Goal: Navigation & Orientation: Find specific page/section

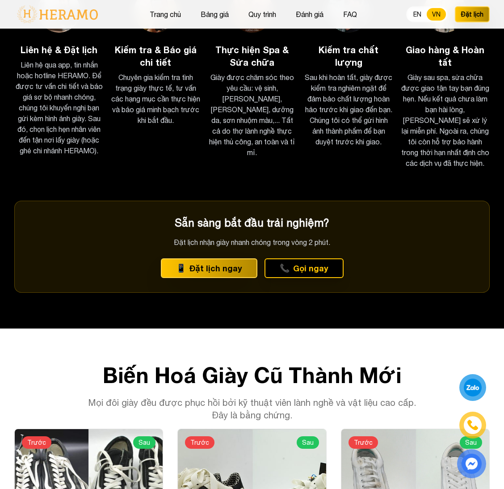
scroll to position [1673, 0]
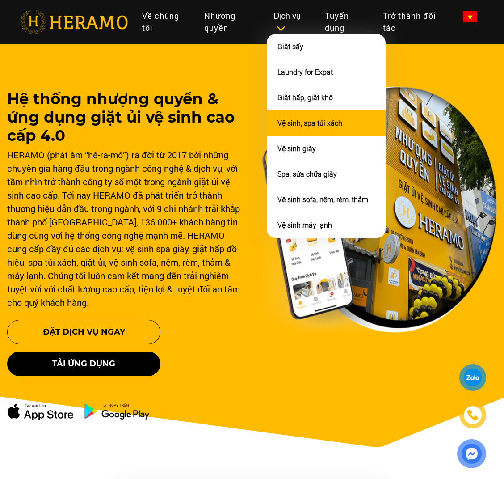
click at [296, 124] on link "Vệ sinh, spa túi xách" at bounding box center [310, 123] width 65 height 8
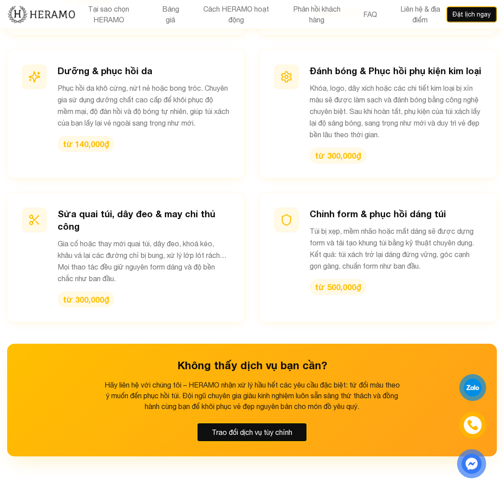
scroll to position [1217, 0]
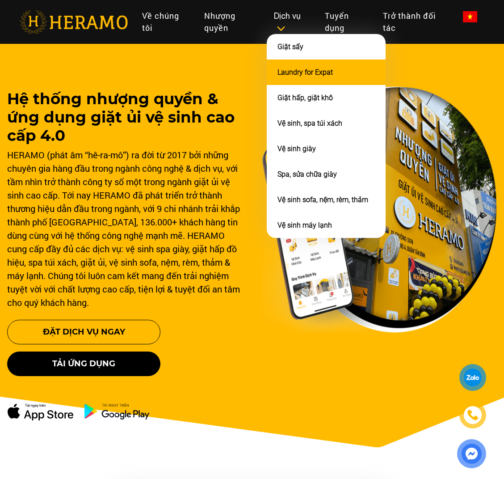
click at [305, 71] on link "Laundry for Expat" at bounding box center [305, 72] width 55 height 8
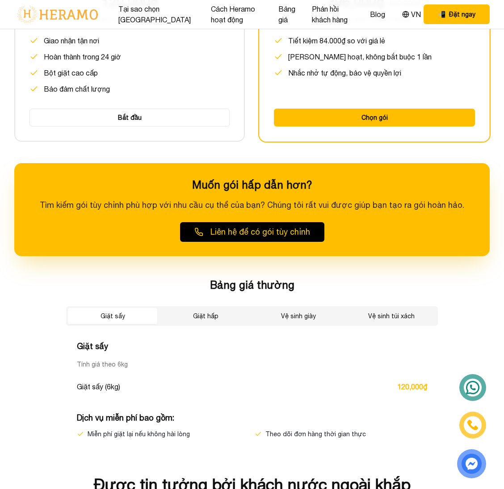
scroll to position [1259, 0]
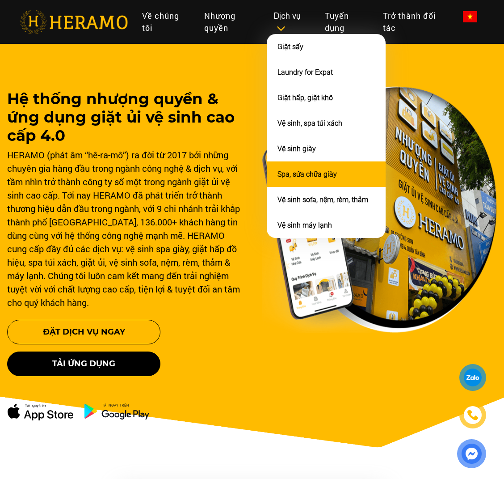
click at [297, 170] on link "Spa, sửa chữa giày" at bounding box center [307, 174] width 59 height 8
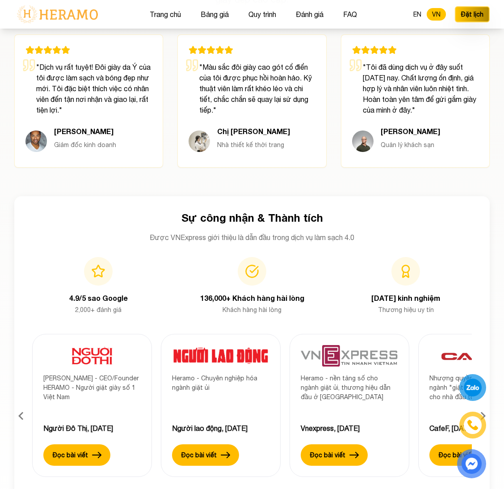
scroll to position [2730, 0]
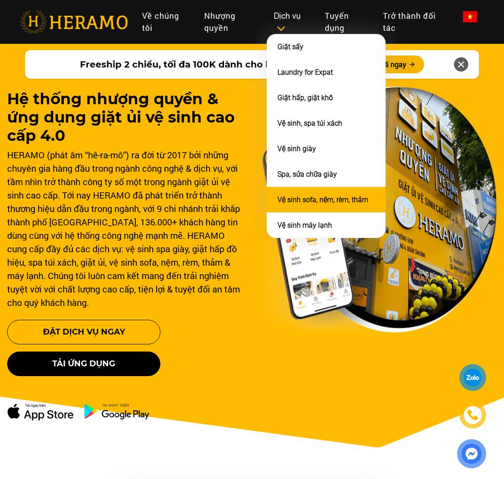
click at [310, 195] on link "Vệ sinh sofa, nệm, rèm, thảm" at bounding box center [323, 199] width 91 height 8
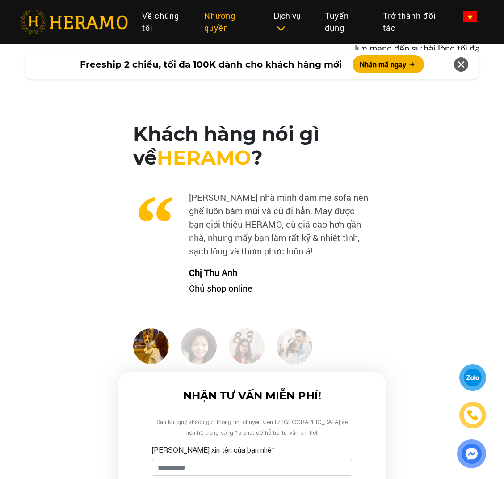
scroll to position [2512, 0]
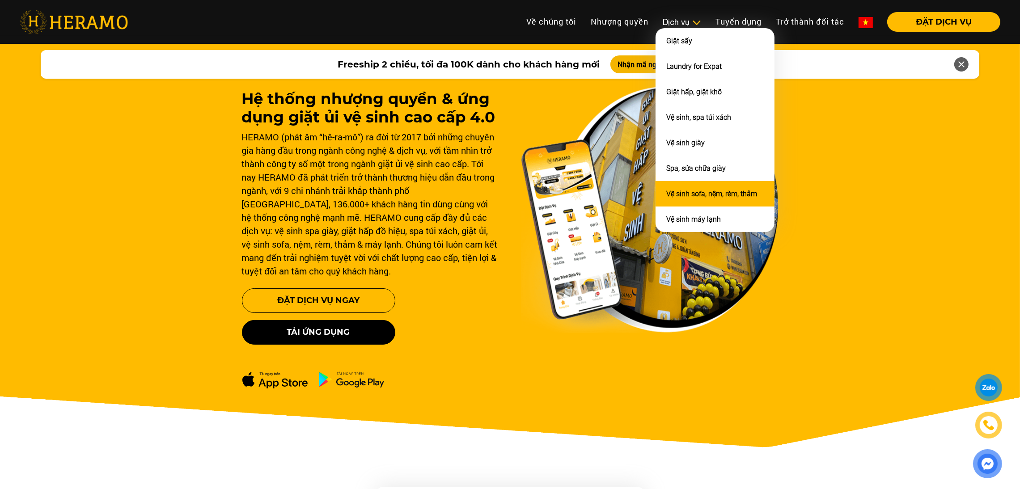
click at [682, 190] on link "Vệ sinh sofa, nệm, rèm, thảm" at bounding box center [711, 194] width 91 height 8
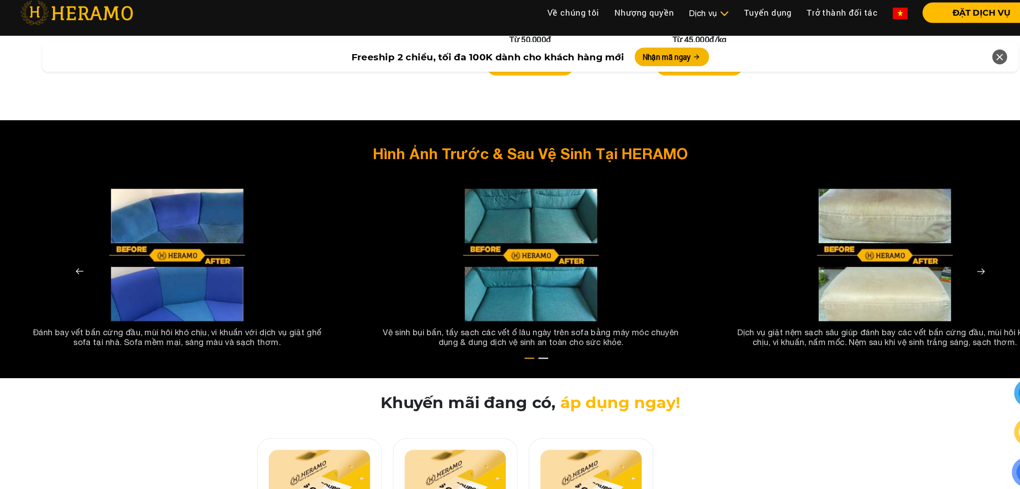
scroll to position [1614, 0]
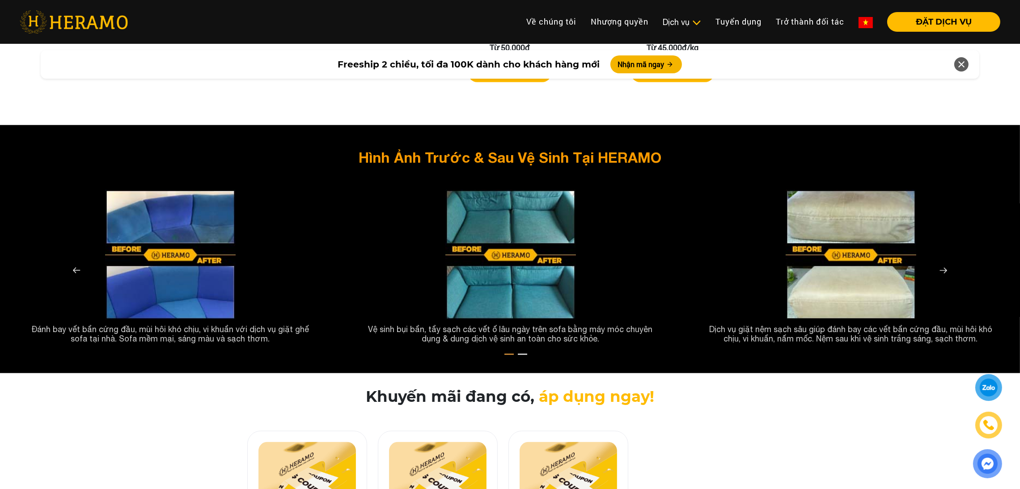
click at [943, 262] on img at bounding box center [943, 270] width 21 height 21
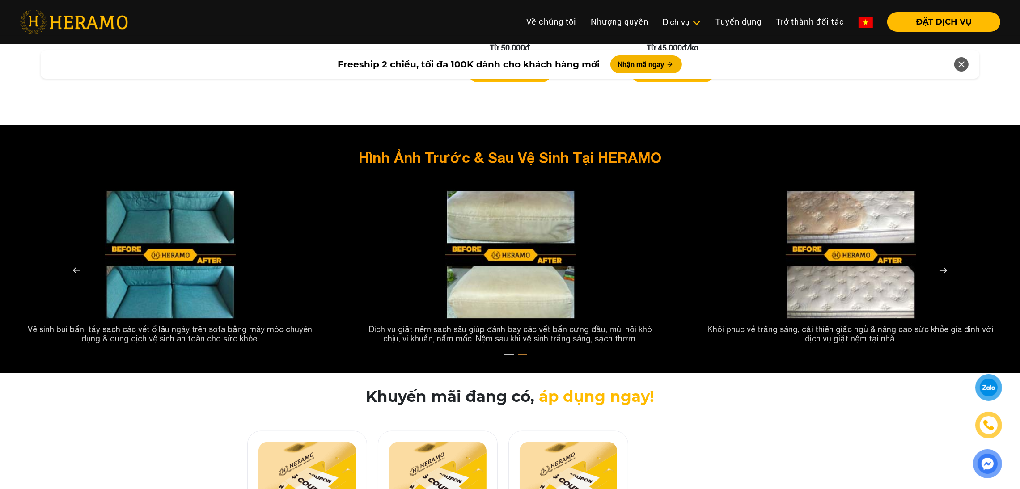
click at [943, 262] on img at bounding box center [943, 270] width 21 height 21
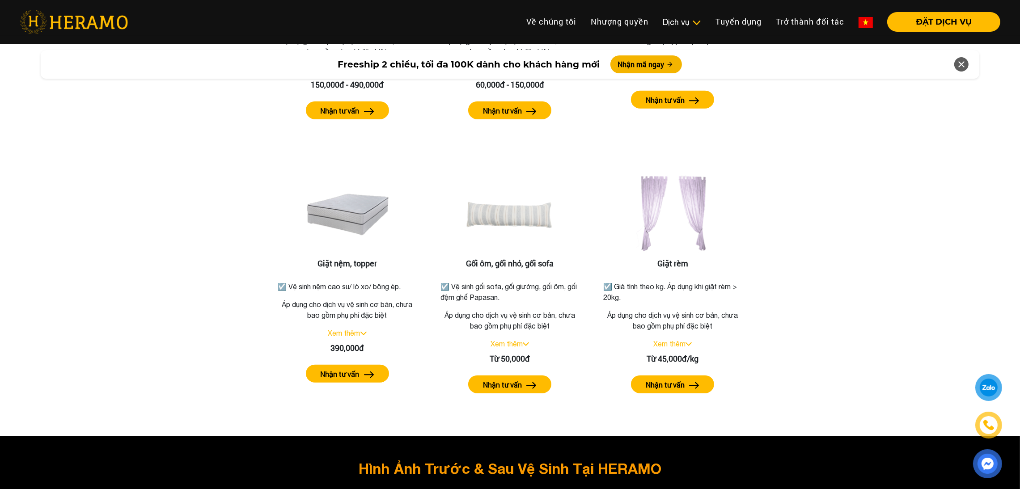
scroll to position [1268, 0]
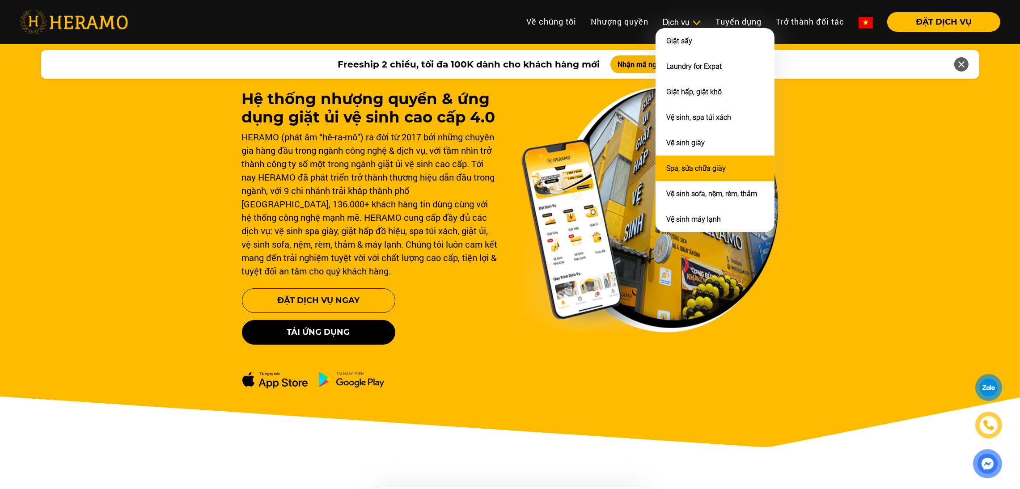
click at [685, 164] on link "Spa, sửa chữa giày" at bounding box center [695, 168] width 59 height 8
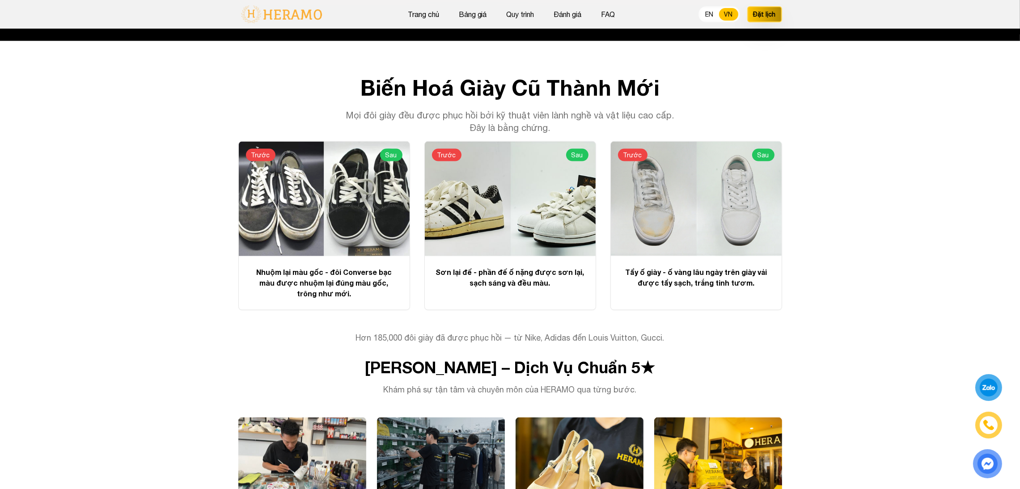
scroll to position [1897, 0]
